Goal: Task Accomplishment & Management: Complete application form

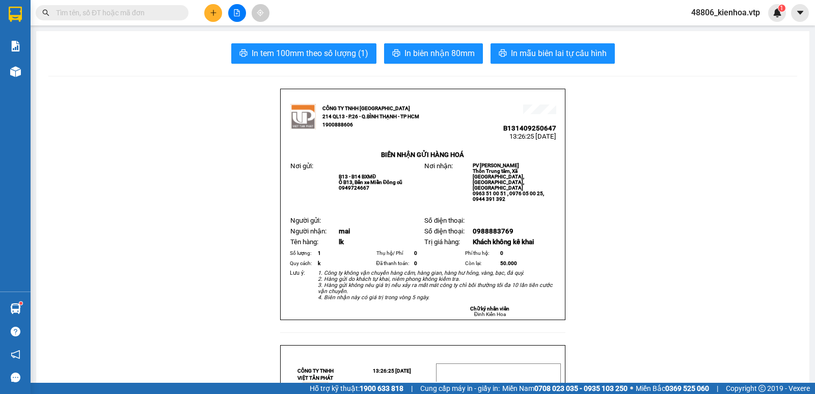
click at [151, 16] on input "text" at bounding box center [116, 12] width 120 height 11
click at [112, 13] on input "text" at bounding box center [116, 12] width 120 height 11
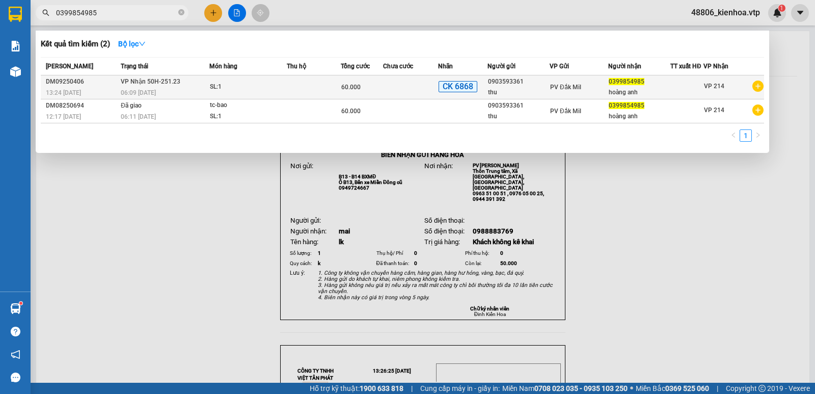
type input "0399854985"
click at [526, 92] on div "thu" at bounding box center [518, 92] width 61 height 11
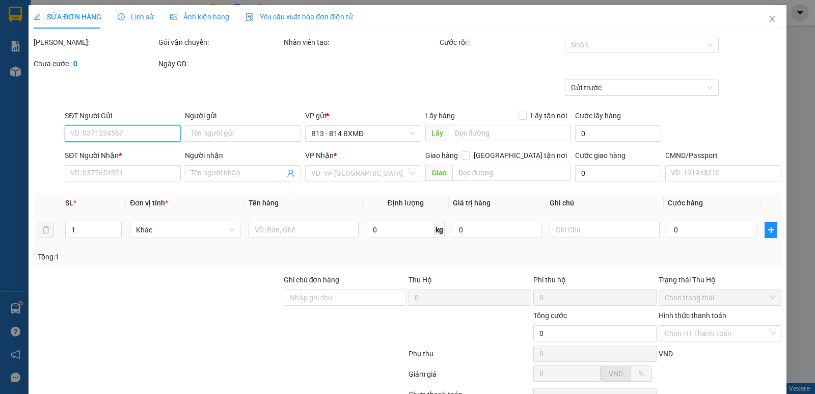
type input "0903593361"
type input "thu"
type input "0399854985"
type input "hoàng anh"
type input "Ck 68. 60k ngày 13.09 lúc 13h23"
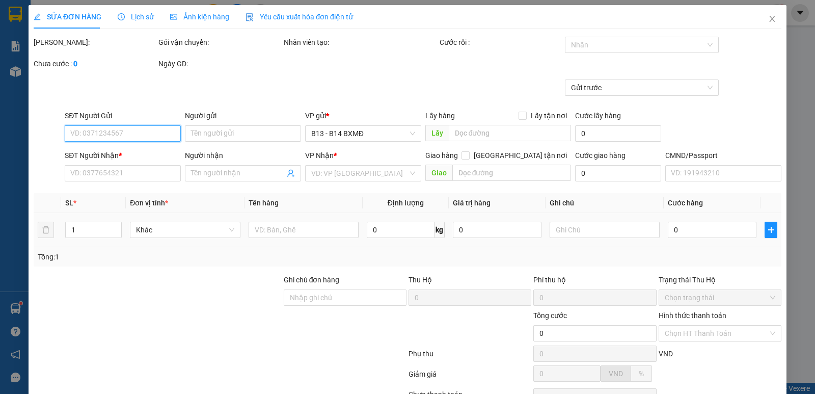
type input "60.000"
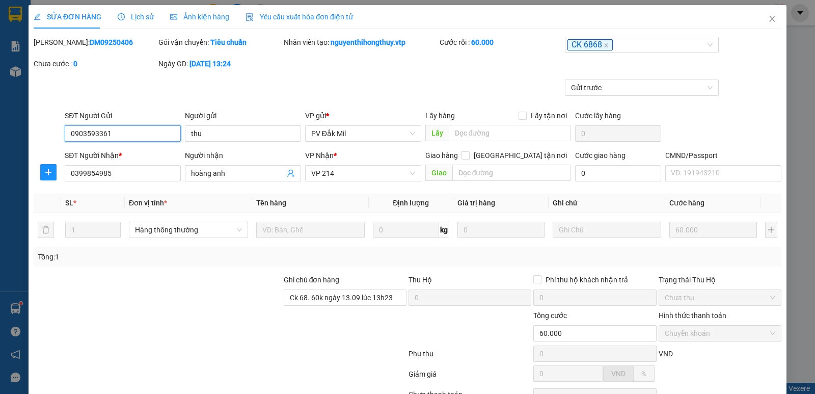
type input "3.000"
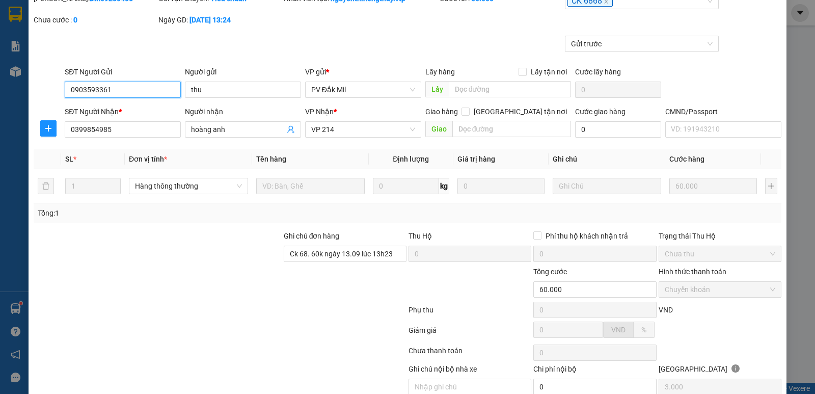
scroll to position [89, 0]
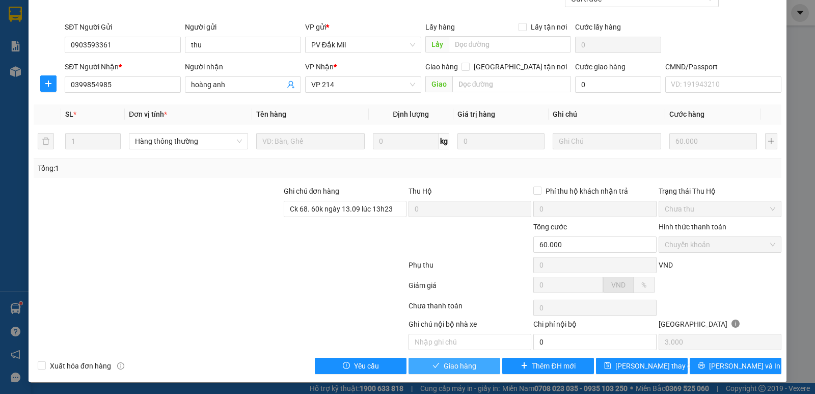
click at [447, 361] on span "Giao hàng" at bounding box center [460, 365] width 33 height 11
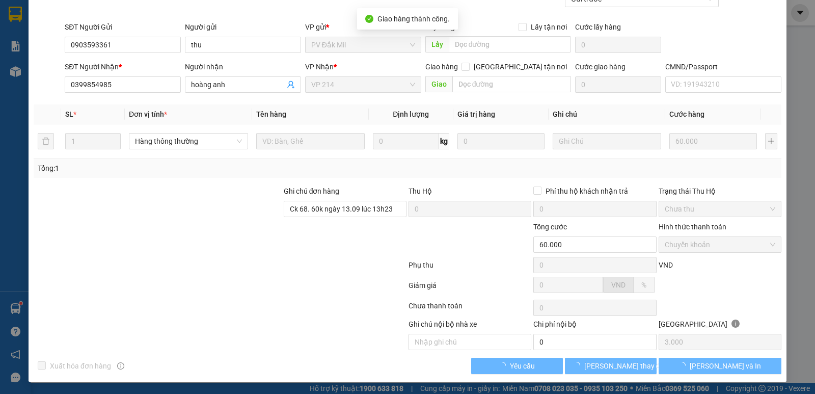
scroll to position [0, 0]
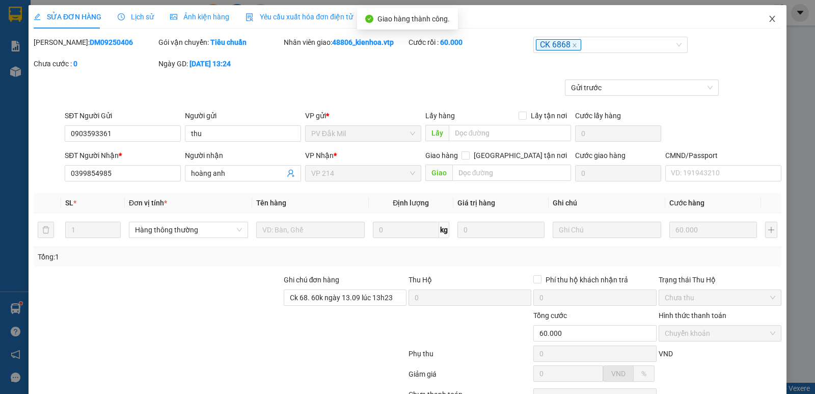
click at [768, 17] on icon "close" at bounding box center [772, 19] width 8 height 8
